Goal: Information Seeking & Learning: Learn about a topic

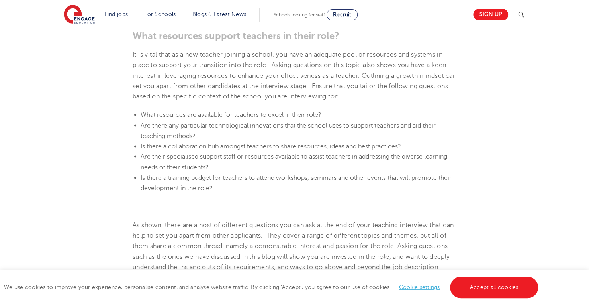
scroll to position [899, 0]
click at [490, 295] on link "Accept all cookies" at bounding box center [494, 288] width 88 height 22
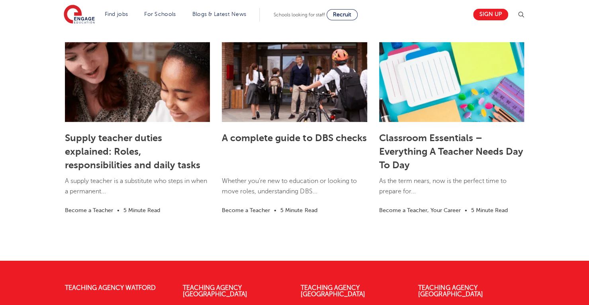
scroll to position [1420, 0]
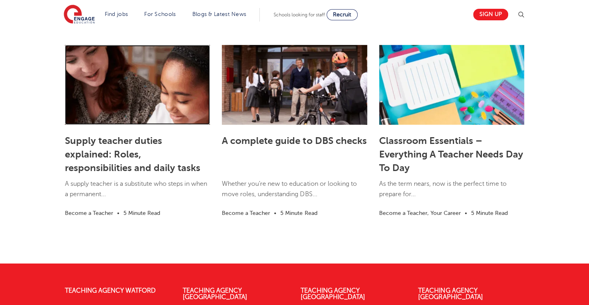
click at [124, 125] on link at bounding box center [137, 85] width 145 height 80
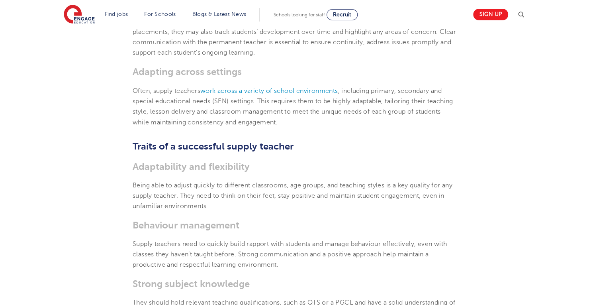
scroll to position [807, 0]
